Goal: Information Seeking & Learning: Learn about a topic

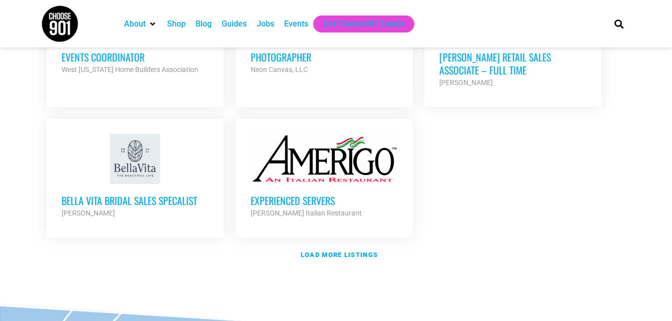
scroll to position [1215, 0]
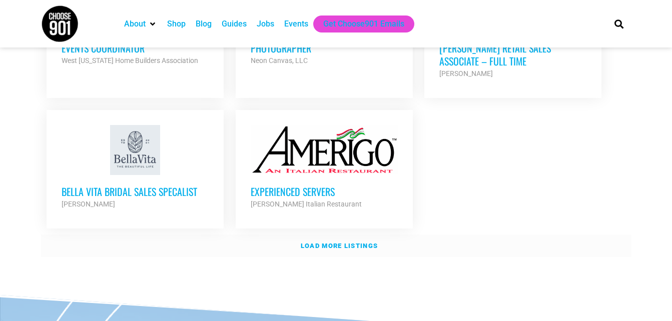
click at [356, 242] on strong "Load more listings" at bounding box center [339, 246] width 77 height 8
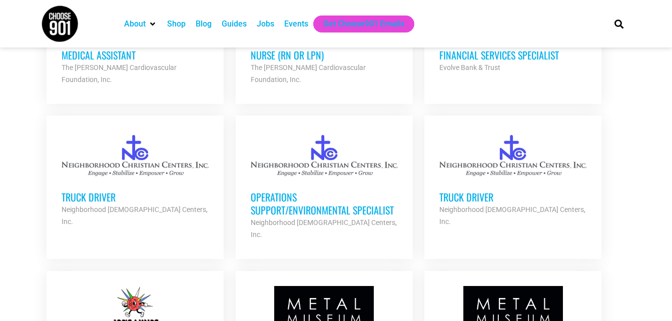
scroll to position [1630, 0]
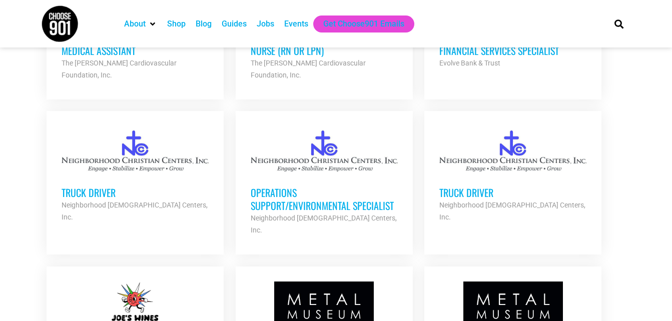
click at [295, 186] on h3 "Operations Support/Environmental Specialist" at bounding box center [324, 199] width 147 height 26
click at [486, 186] on h3 "Truck Driver" at bounding box center [512, 192] width 147 height 13
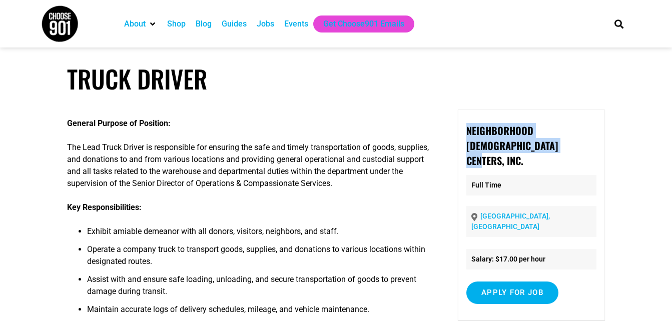
drag, startPoint x: 520, startPoint y: 148, endPoint x: 452, endPoint y: 111, distance: 77.9
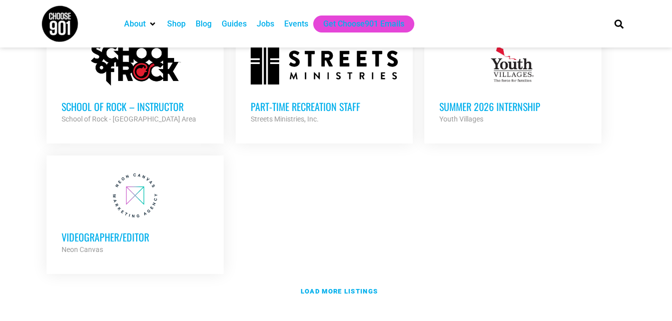
scroll to position [2160, 0]
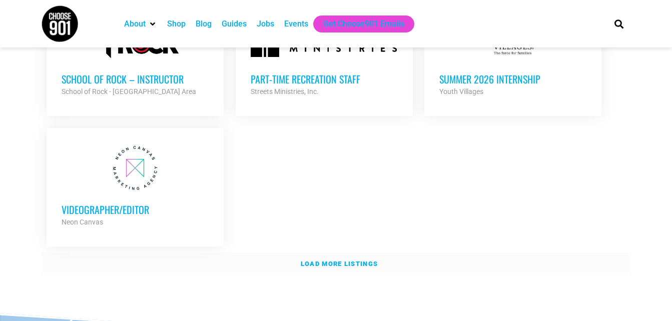
click at [350, 260] on strong "Load more listings" at bounding box center [339, 264] width 77 height 8
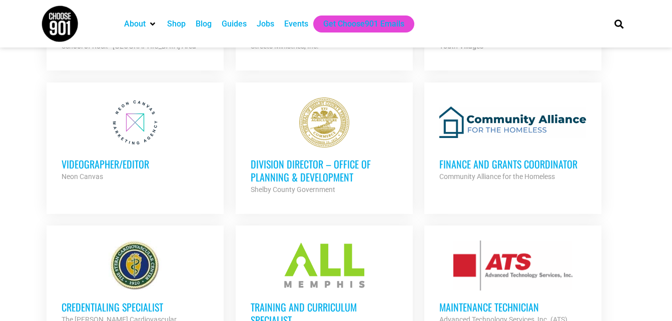
scroll to position [2211, 0]
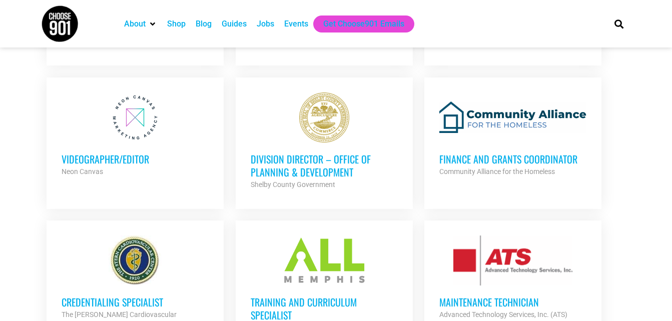
click at [498, 296] on h3 "Maintenance Technician" at bounding box center [512, 302] width 147 height 13
